Goal: Find specific page/section: Find specific page/section

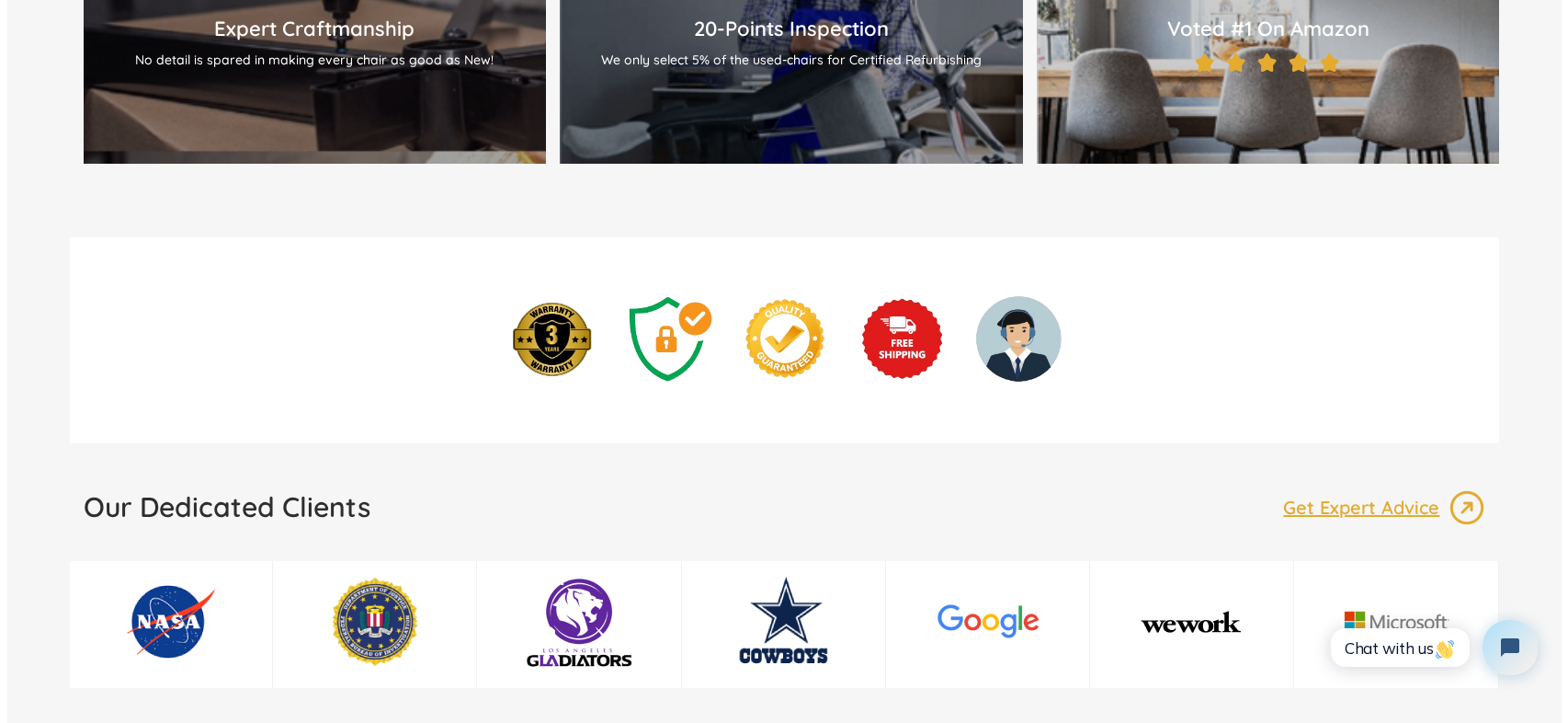
scroll to position [2391, 0]
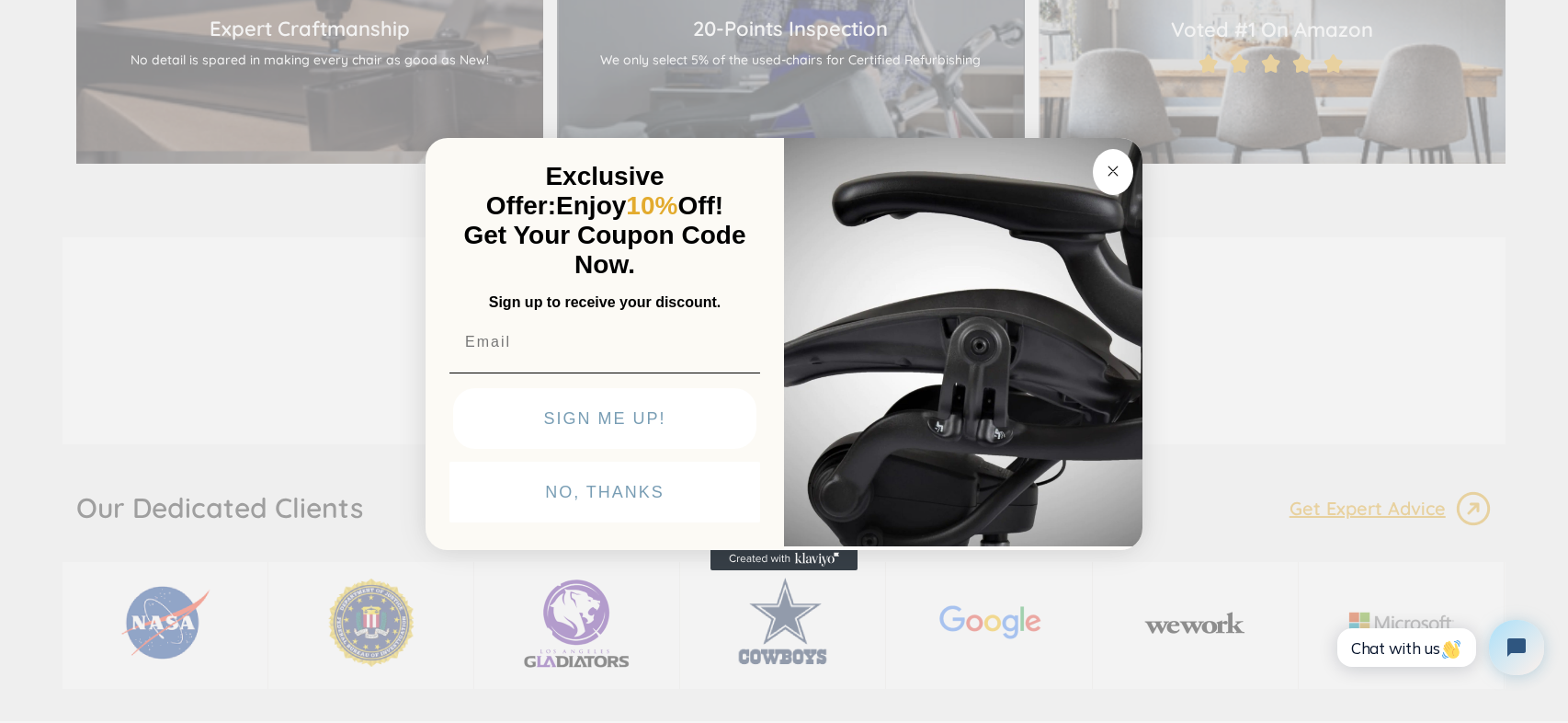
click at [1131, 175] on button "Close dialog" at bounding box center [1112, 172] width 41 height 46
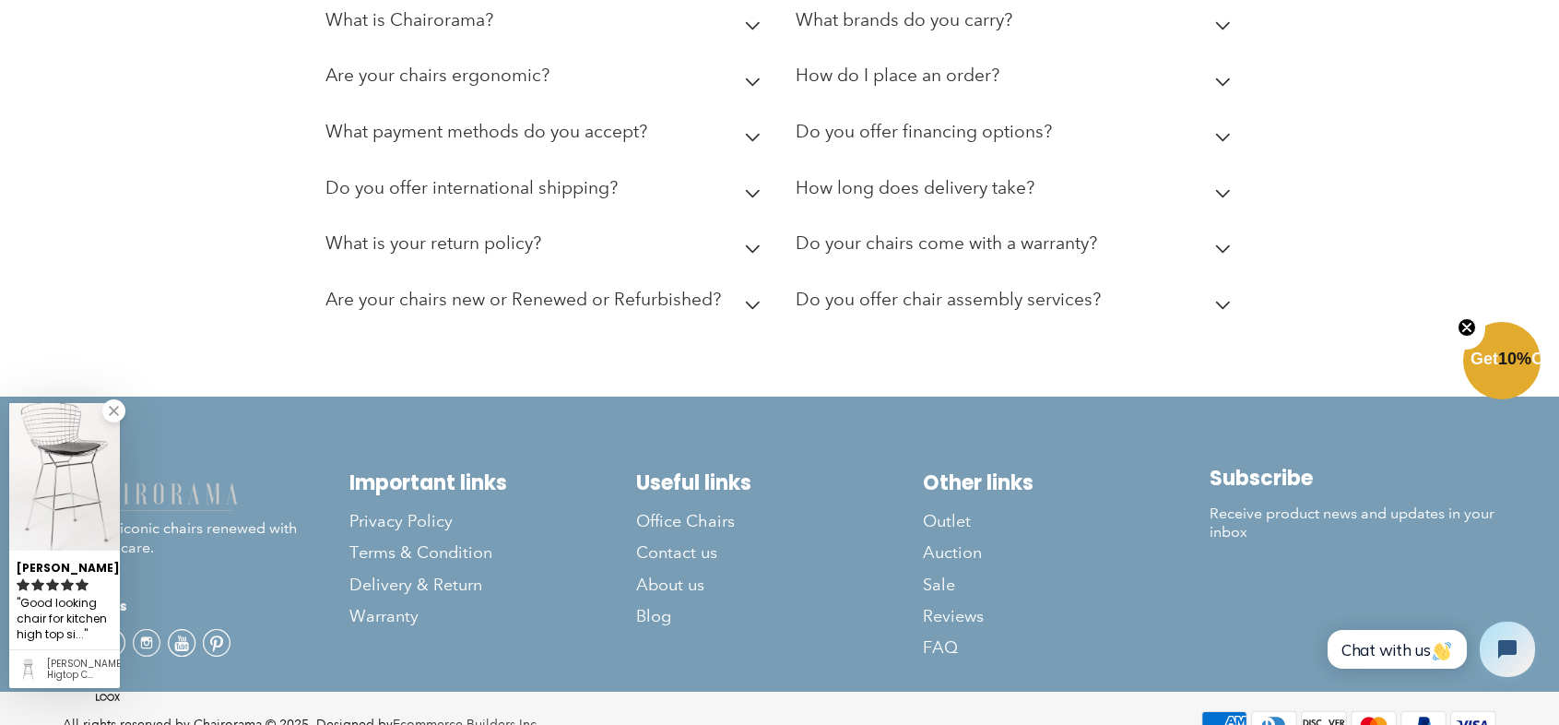
scroll to position [5181, 0]
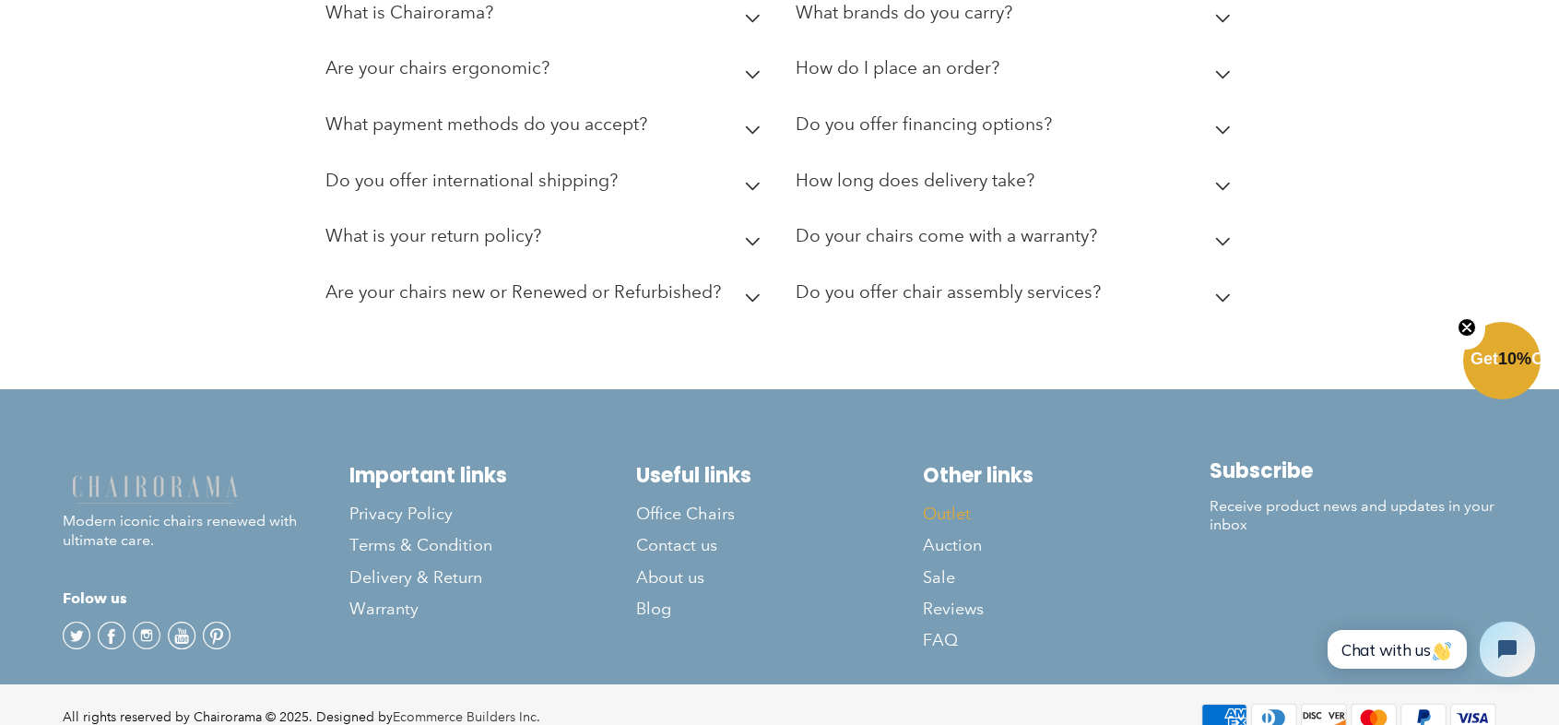
click at [938, 498] on link "Outlet" at bounding box center [1066, 513] width 287 height 31
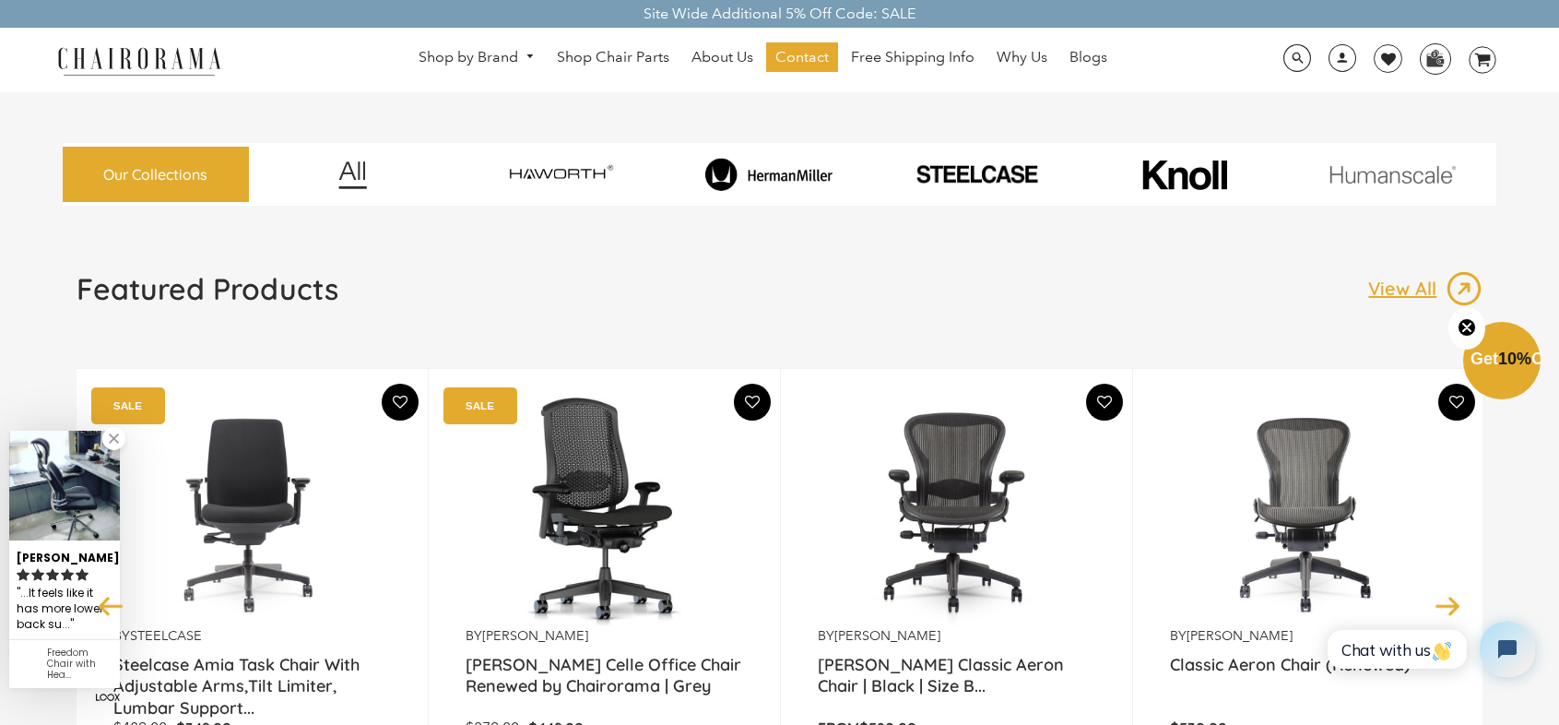
click at [784, 172] on img at bounding box center [769, 174] width 201 height 32
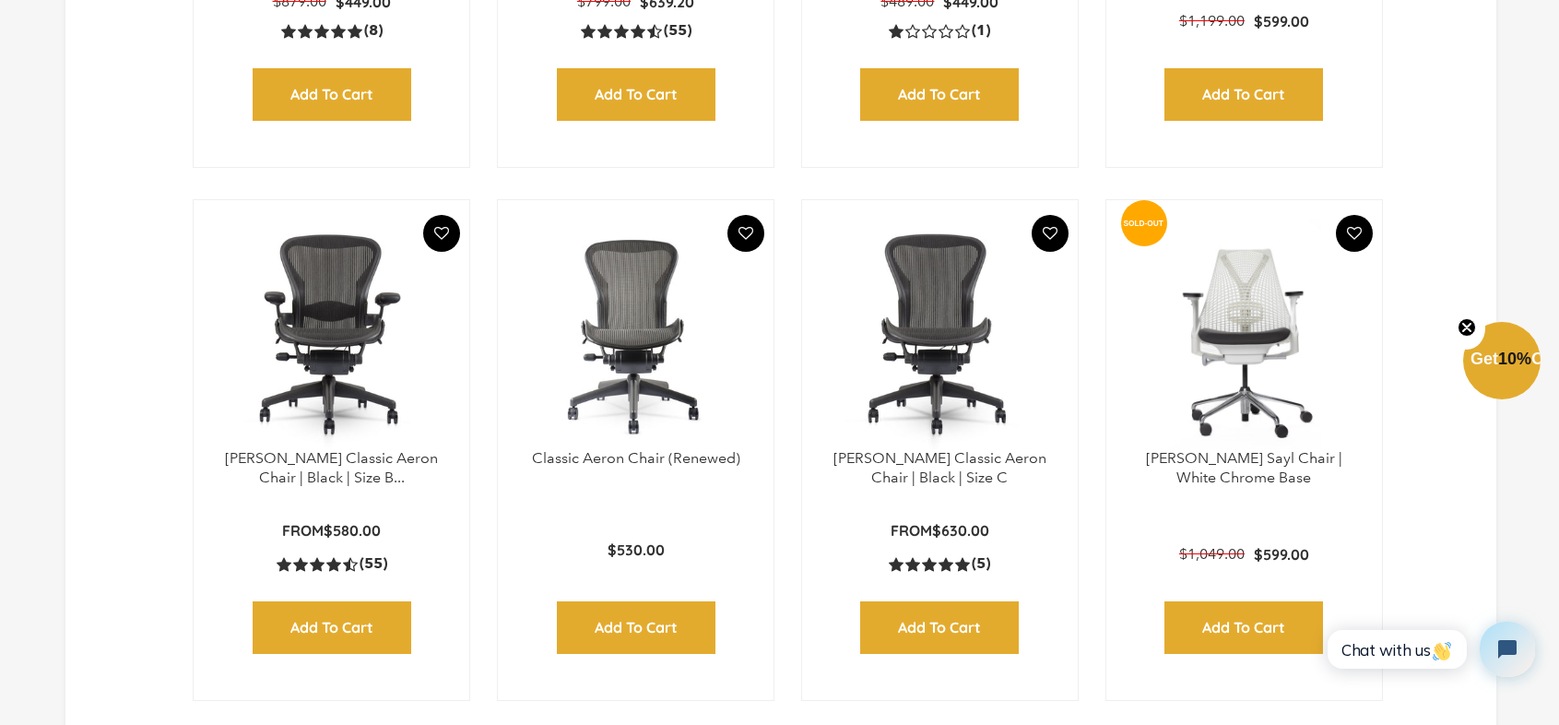
scroll to position [1014, 0]
